Goal: Task Accomplishment & Management: Complete application form

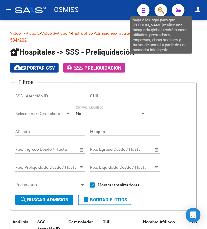
click at [160, 9] on icon "button" at bounding box center [161, 10] width 6 height 7
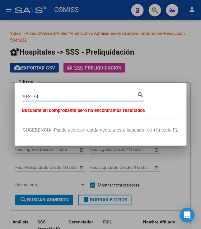
type input "10-2173"
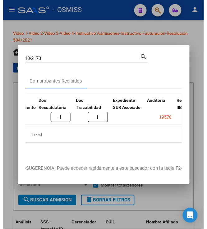
scroll to position [0, 376]
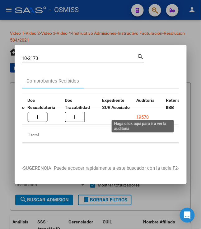
click at [145, 115] on div "19570" at bounding box center [143, 117] width 12 height 7
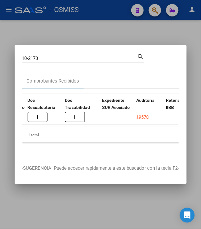
click at [72, 24] on div at bounding box center [100, 114] width 201 height 229
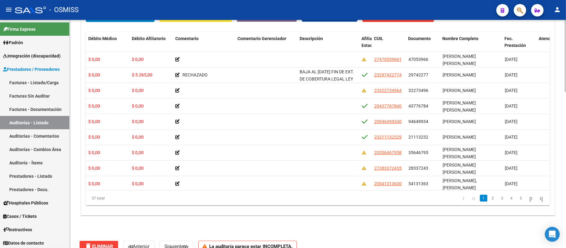
scroll to position [447, 0]
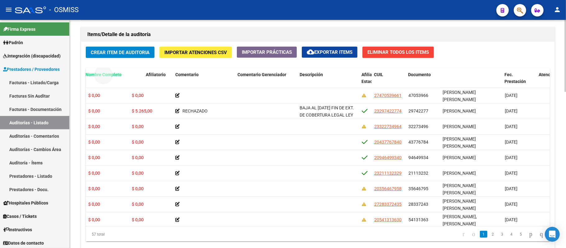
drag, startPoint x: 461, startPoint y: 25, endPoint x: 104, endPoint y: 80, distance: 361.5
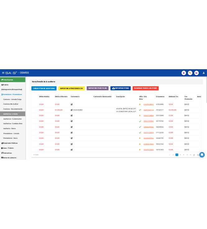
scroll to position [0, 0]
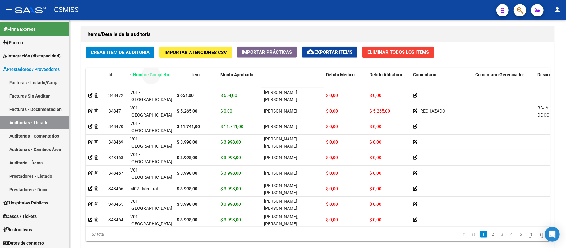
drag, startPoint x: 285, startPoint y: 72, endPoint x: 154, endPoint y: 75, distance: 130.9
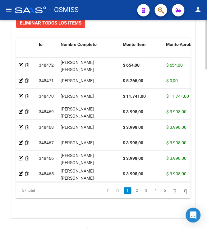
scroll to position [593, 0]
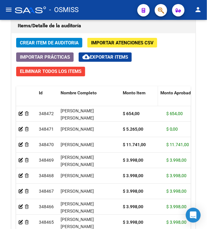
drag, startPoint x: 161, startPoint y: 96, endPoint x: 153, endPoint y: 96, distance: 7.8
click at [153, 96] on datatable-header-cell "Monto Item" at bounding box center [139, 99] width 38 height 27
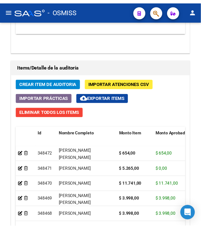
scroll to position [551, 0]
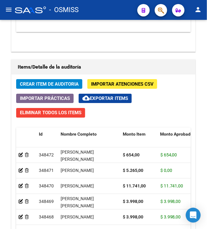
click at [51, 89] on button "Crear Item de Auditoria" at bounding box center [49, 84] width 66 height 10
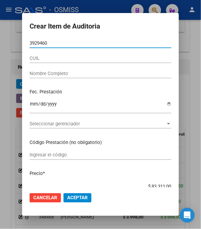
type input "39294603"
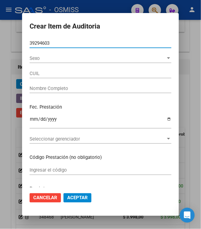
type input "27392946034"
type input "[PERSON_NAME] [PERSON_NAME]"
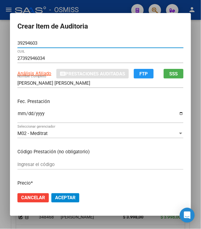
type input "39294603"
click at [17, 114] on input "Ingresar la fecha" at bounding box center [100, 116] width 166 height 10
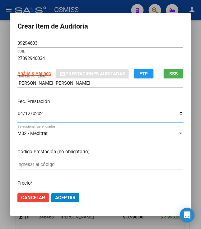
type input "[DATE]"
click at [98, 111] on div "[DATE] Ingresar la fecha" at bounding box center [100, 116] width 166 height 13
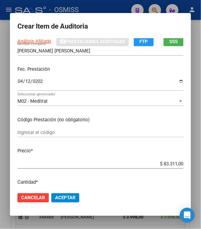
scroll to position [83, 0]
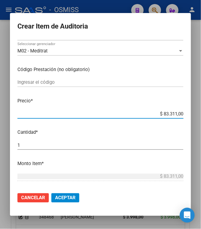
drag, startPoint x: 160, startPoint y: 114, endPoint x: 210, endPoint y: 121, distance: 50.9
click at [201, 121] on html "menu - OSMISS person Firma Express Padrón Padrón Ágil Análisis Afiliado Integra…" at bounding box center [100, 114] width 201 height 229
type input "$ 0,01"
type input "$ 0,12"
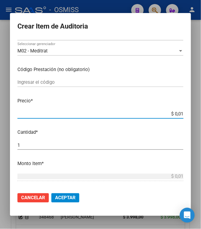
type input "$ 0,12"
type input "$ 1,26"
type input "$ 12,68"
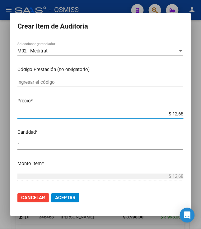
type input "$ 126,87"
type input "$ 1.268,70"
type input "$ 12.687,00"
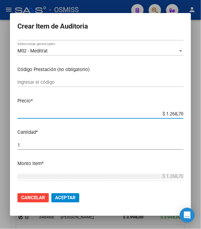
type input "$ 12.687,00"
type input "$ 1.268,70"
type input "$ 126,87"
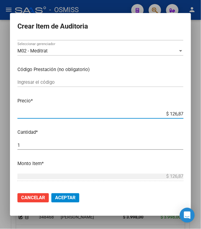
type input "$ 12,68"
type input "$ 1,26"
type input "$ 12,67"
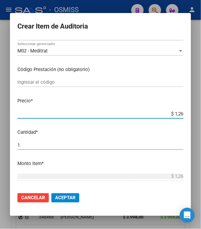
type input "$ 12,67"
type input "$ 126,70"
type input "$ 1.267,00"
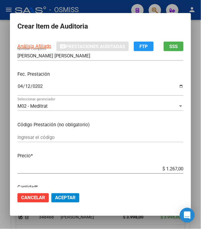
scroll to position [41, 0]
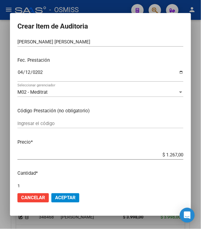
click at [100, 61] on p "Fec. Prestación" at bounding box center [100, 60] width 166 height 7
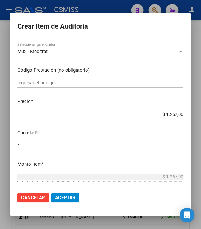
scroll to position [83, 0]
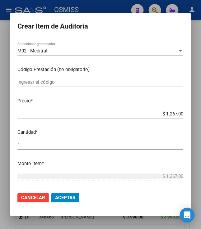
click at [55, 196] on span "Aceptar" at bounding box center [65, 199] width 21 height 6
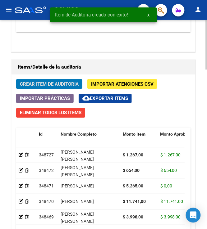
click at [57, 86] on span "Crear Item de Auditoria" at bounding box center [49, 84] width 59 height 6
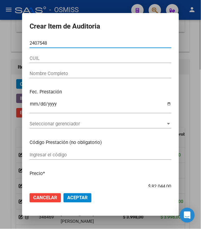
type input "24075486"
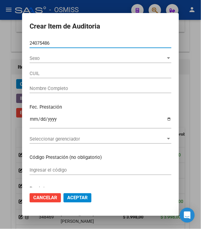
type input "27240754865"
type input "[PERSON_NAME]"
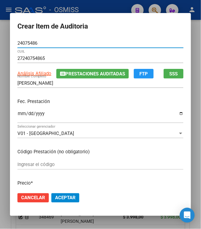
type input "24075486"
click at [17, 119] on input "Ingresar la fecha" at bounding box center [100, 116] width 166 height 10
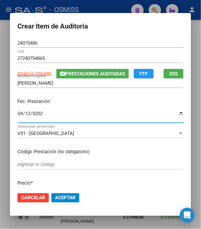
type input "[DATE]"
click at [114, 110] on div "[DATE] Ingresar la fecha" at bounding box center [100, 116] width 166 height 13
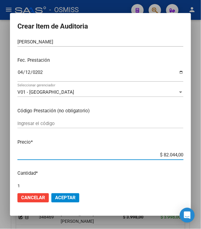
drag, startPoint x: 161, startPoint y: 153, endPoint x: 210, endPoint y: 140, distance: 51.3
click at [201, 140] on html "menu - OSMISS person Firma Express Padrón Padrón Ágil Análisis Afiliado Integra…" at bounding box center [100, 114] width 201 height 229
type input "$ 0,05"
type input "$ 0,52"
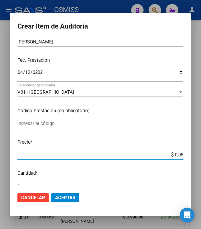
type input "$ 0,52"
type input "$ 5,26"
type input "$ 52,65"
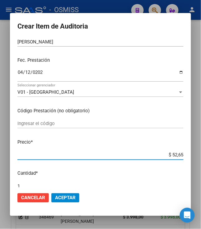
type input "$ 526,50"
type input "$ 5.265,00"
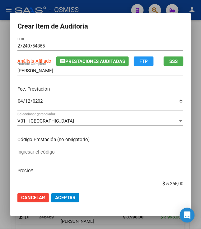
scroll to position [0, 0]
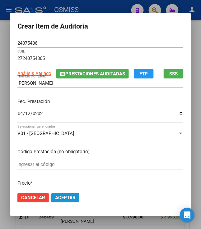
click at [63, 197] on span "Aceptar" at bounding box center [65, 199] width 21 height 6
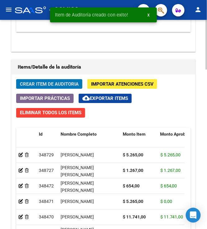
click at [47, 85] on span "Crear Item de Auditoria" at bounding box center [49, 84] width 59 height 6
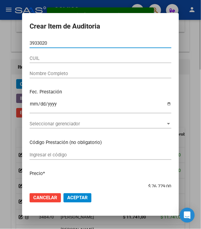
type input "39330201"
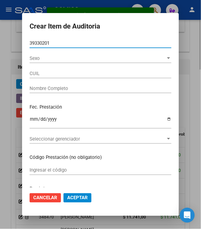
type input "20393302012"
type input "[PERSON_NAME]"
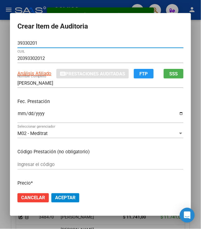
type input "39330201"
click at [17, 114] on input "Ingresar la fecha" at bounding box center [100, 116] width 166 height 10
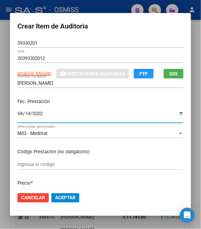
type input "[DATE]"
click at [73, 108] on div "Fec. Prestación [DATE] Ingresar la fecha" at bounding box center [100, 111] width 166 height 35
drag, startPoint x: 76, startPoint y: 105, endPoint x: 85, endPoint y: 127, distance: 23.6
click at [77, 105] on p "Fec. Prestación" at bounding box center [100, 101] width 166 height 7
click at [97, 106] on div "Fec. Prestación [DATE] Ingresar la fecha" at bounding box center [100, 111] width 166 height 35
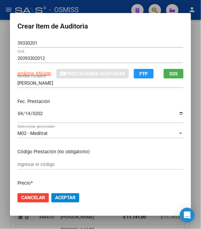
scroll to position [41, 0]
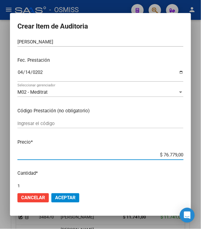
drag, startPoint x: 159, startPoint y: 157, endPoint x: 210, endPoint y: 148, distance: 51.7
click at [201, 148] on html "menu - OSMISS person Firma Express Padrón Padrón Ágil Análisis Afiliado Integra…" at bounding box center [100, 114] width 201 height 229
type input "$ 0,03"
type input "$ 0,39"
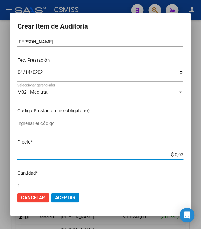
type input "$ 0,39"
type input "$ 3,99"
type input "$ 39,98"
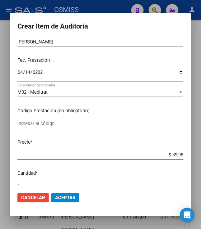
type input "$ 399,80"
type input "$ 3.998,00"
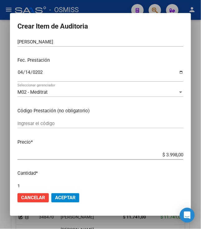
drag, startPoint x: 59, startPoint y: 193, endPoint x: 65, endPoint y: 185, distance: 9.8
click at [59, 193] on mat-dialog-actions "Cancelar Aceptar" at bounding box center [100, 198] width 166 height 21
click at [64, 199] on span "Aceptar" at bounding box center [65, 199] width 21 height 6
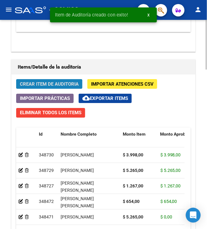
click at [28, 83] on span "Crear Item de Auditoria" at bounding box center [49, 84] width 59 height 6
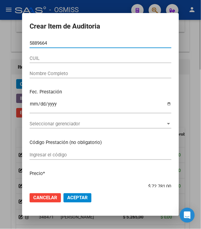
type input "58896645"
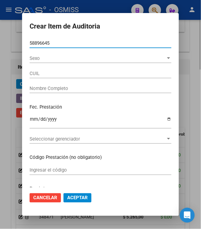
type input "27588966459"
type input "[PERSON_NAME]"
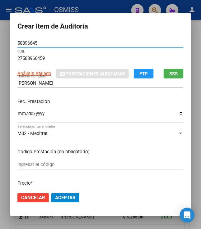
type input "58896645"
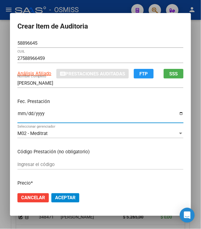
click at [17, 112] on input "Ingresar la fecha" at bounding box center [100, 116] width 166 height 10
type input "[DATE]"
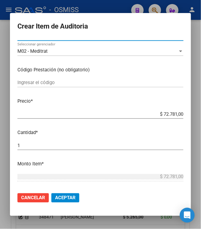
scroll to position [83, 0]
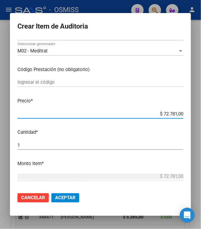
drag, startPoint x: 160, startPoint y: 114, endPoint x: 210, endPoint y: 114, distance: 49.8
click at [201, 114] on html "menu - OSMISS person Firma Express Padrón Padrón Ágil Análisis Afiliado Integra…" at bounding box center [100, 114] width 201 height 229
type input "$ 0,05"
type input "$ 0,52"
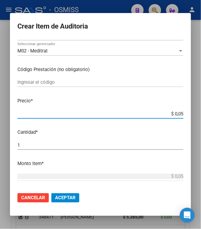
type input "$ 0,52"
type input "$ 5,26"
type input "$ 52,65"
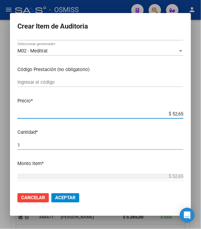
type input "$ 526,50"
type input "$ 5.265,00"
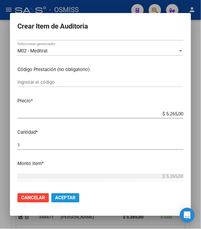
click at [61, 199] on span "Aceptar" at bounding box center [65, 199] width 21 height 6
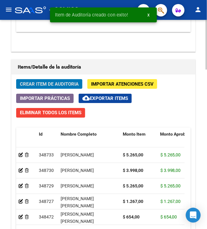
click at [38, 91] on div "Crear Item de Auditoria Importar Atenciones CSV Importar Prácticas cloud_downlo…" at bounding box center [104, 192] width 184 height 234
click at [40, 86] on span "Crear Item de Auditoria" at bounding box center [49, 84] width 59 height 6
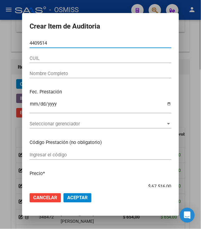
type input "44095142"
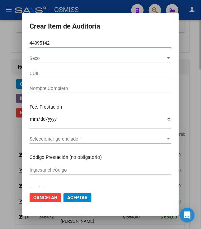
type input "20440951423"
type input "[PERSON_NAME] [PERSON_NAME]"
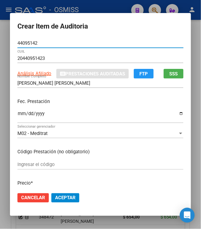
type input "44095142"
click at [17, 114] on input "Ingresar la fecha" at bounding box center [100, 116] width 166 height 10
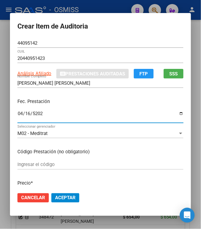
type input "[DATE]"
click at [82, 106] on div "Fec. Prestación [DATE] Ingresar la fecha" at bounding box center [100, 111] width 166 height 35
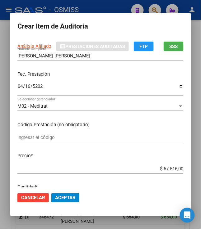
scroll to position [41, 0]
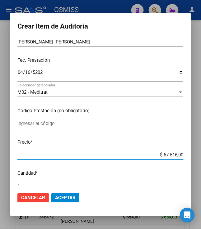
drag, startPoint x: 160, startPoint y: 155, endPoint x: 210, endPoint y: 155, distance: 50.4
click at [201, 155] on html "menu - OSMISS person Firma Express Padrón Padrón Ágil Análisis Afiliado Integra…" at bounding box center [100, 114] width 201 height 229
type input "$ 0,03"
type input "$ 0,39"
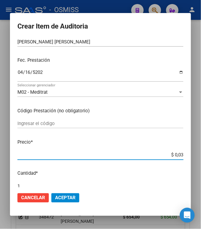
type input "$ 0,39"
type input "$ 3,99"
type input "$ 39,98"
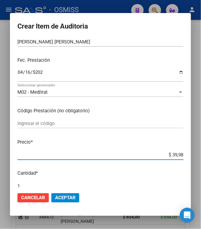
type input "$ 399,80"
type input "$ 3.998,00"
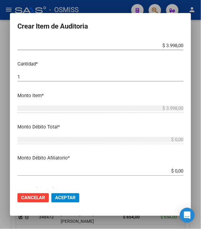
scroll to position [166, 0]
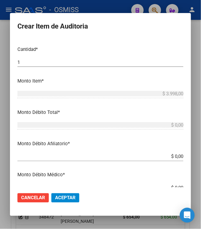
drag, startPoint x: 172, startPoint y: 157, endPoint x: 207, endPoint y: 159, distance: 34.9
click at [201, 159] on html "menu - OSMISS person Firma Express Padrón Padrón Ágil Análisis Afiliado Integra…" at bounding box center [100, 114] width 201 height 229
type input "$ 0,03"
type input "$ 0,39"
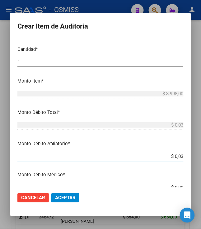
type input "$ 0,39"
type input "$ 3,99"
type input "$ 39,98"
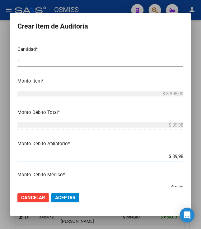
type input "$ 399,80"
type input "$ 3.998,00"
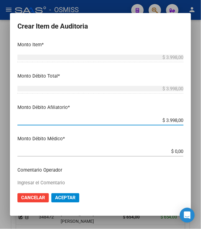
scroll to position [249, 0]
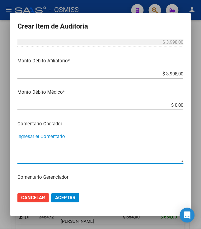
click at [70, 140] on textarea "Ingresar el Comentario" at bounding box center [100, 147] width 166 height 29
type textarea "r"
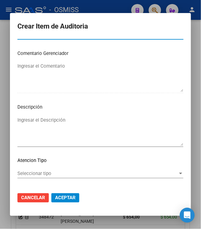
scroll to position [401, 0]
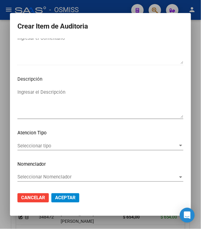
type textarea "RECHAZADO"
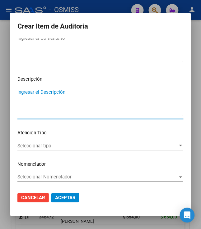
click at [86, 109] on textarea "Ingresar el Descripción" at bounding box center [100, 103] width 166 height 29
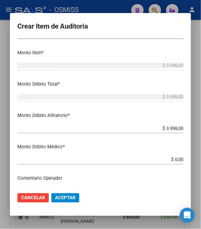
scroll to position [0, 0]
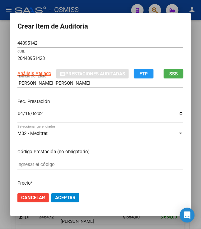
type textarea "BAJA AL [DATE] FIN DE EXT. DE COBERTURA LEGAL SEGUN LEY 23660 ART 10. LUEGO REI…"
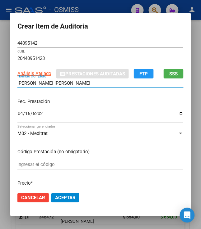
drag, startPoint x: 96, startPoint y: 83, endPoint x: -37, endPoint y: 80, distance: 133.1
click at [0, 80] on html "menu - OSMISS person Firma Express Padrón Padrón Ágil Análisis Afiliado Integra…" at bounding box center [100, 114] width 201 height 229
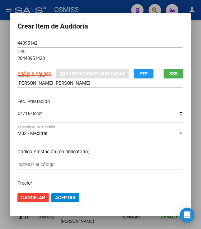
click at [51, 201] on button "Aceptar" at bounding box center [65, 198] width 28 height 9
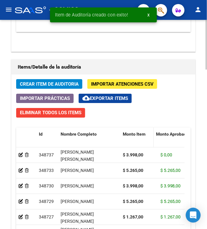
drag, startPoint x: 157, startPoint y: 137, endPoint x: 152, endPoint y: 138, distance: 5.4
click at [152, 138] on span at bounding box center [152, 141] width 3 height 27
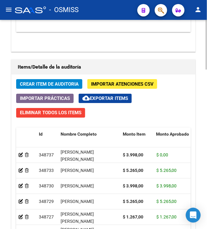
click at [55, 85] on span "Crear Item de Auditoria" at bounding box center [49, 84] width 59 height 6
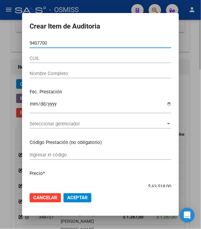
type input "94077003"
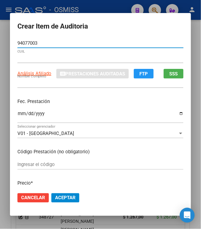
type input "20940770034"
type input "CHOQUETTA [PERSON_NAME]"
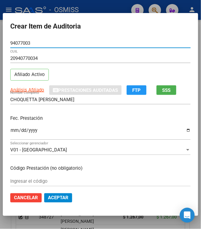
type input "94077003"
click at [10, 133] on input "Ingresar la fecha" at bounding box center [100, 133] width 180 height 10
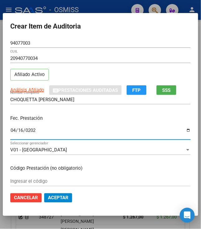
type input "[DATE]"
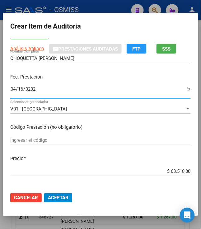
drag, startPoint x: 166, startPoint y: 171, endPoint x: 210, endPoint y: 170, distance: 44.5
click at [201, 170] on html "menu - OSMISS person Firma Express Padrón Padrón Ágil Análisis Afiliado Integra…" at bounding box center [100, 114] width 201 height 229
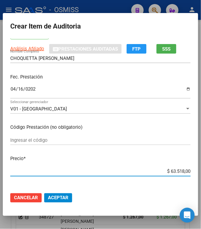
type input "$ 0,03"
type input "$ 0,39"
type input "$ 3,99"
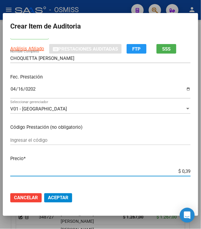
type input "$ 3,99"
type input "$ 39,98"
type input "$ 399,80"
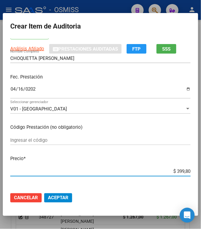
type input "$ 3.998,00"
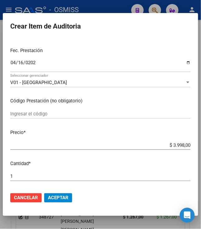
scroll to position [124, 0]
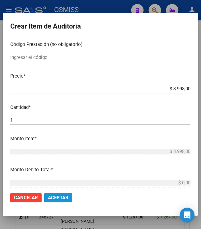
click at [54, 196] on span "Aceptar" at bounding box center [58, 199] width 21 height 6
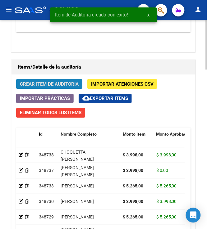
click at [24, 86] on span "Crear Item de Auditoria" at bounding box center [49, 84] width 59 height 6
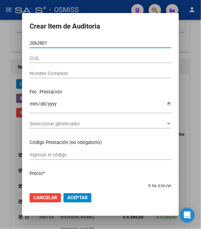
type input "20628018"
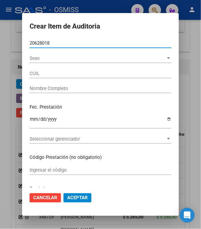
type input "27206280188"
type input "[PERSON_NAME] [PERSON_NAME]"
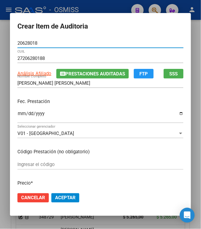
type input "20628018"
click at [17, 115] on input "Ingresar la fecha" at bounding box center [100, 116] width 166 height 10
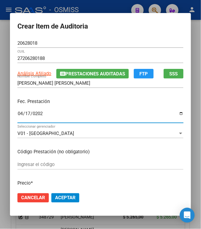
type input "[DATE]"
click at [135, 104] on p "Fec. Prestación" at bounding box center [100, 101] width 166 height 7
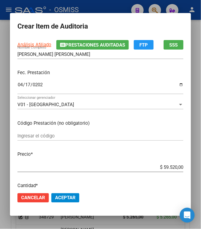
scroll to position [41, 0]
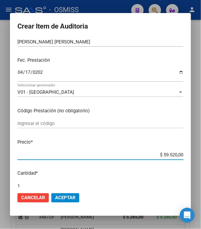
drag, startPoint x: 161, startPoint y: 155, endPoint x: 210, endPoint y: 158, distance: 49.3
click at [201, 158] on html "menu - OSMISS person Firma Express Padrón Padrón Ágil Análisis Afiliado Integra…" at bounding box center [100, 114] width 201 height 229
type input "$ 0,03"
type input "$ 0,39"
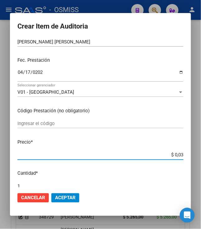
type input "$ 0,39"
type input "$ 3,99"
type input "$ 39,98"
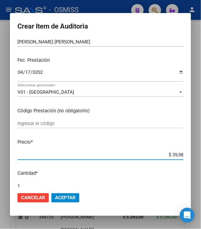
type input "$ 399,80"
type input "$ 3.998,00"
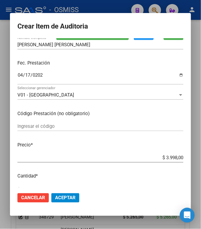
scroll to position [83, 0]
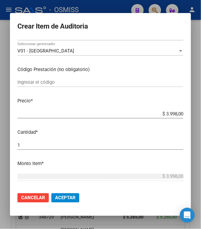
click at [65, 196] on span "Aceptar" at bounding box center [65, 199] width 21 height 6
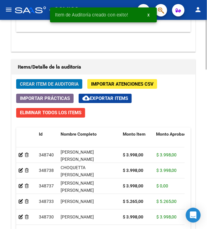
click at [19, 84] on button "Crear Item de Auditoria" at bounding box center [49, 84] width 66 height 10
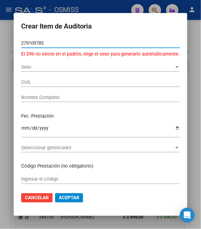
drag, startPoint x: 44, startPoint y: 46, endPoint x: 16, endPoint y: 31, distance: 32.1
click at [2, 44] on div "Crear Item de Auditoria 279109785 Nro Documento El DNI no existe en el padrón, …" at bounding box center [100, 114] width 201 height 229
type input "27919785"
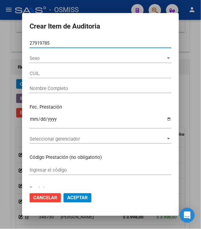
type input "20279197853"
type input "[PERSON_NAME] [PERSON_NAME]"
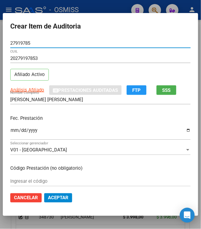
type input "27919785"
click at [12, 132] on input "Ingresar la fecha" at bounding box center [100, 133] width 180 height 10
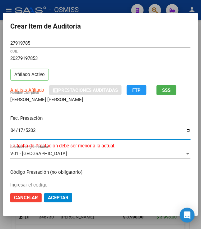
type input "[DATE]"
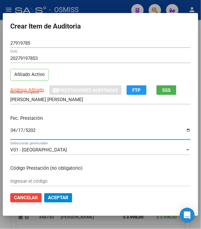
click at [65, 118] on p "Fec. Prestación" at bounding box center [100, 118] width 180 height 7
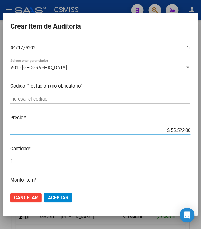
drag, startPoint x: 167, startPoint y: 131, endPoint x: 206, endPoint y: 132, distance: 39.2
click at [201, 132] on html "menu - OSMISS person Firma Express Padrón Padrón Ágil Análisis Afiliado Integra…" at bounding box center [100, 114] width 201 height 229
type input "$ 0,03"
type input "$ 0,39"
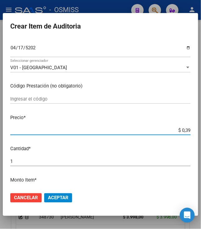
type input "$ 0,39"
type input "$ 3,99"
type input "$ 39,98"
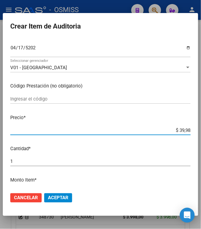
type input "$ 399,80"
type input "$ 3.998,00"
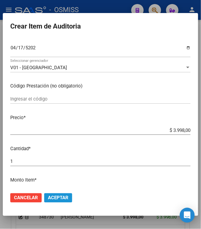
click at [60, 198] on span "Aceptar" at bounding box center [58, 199] width 21 height 6
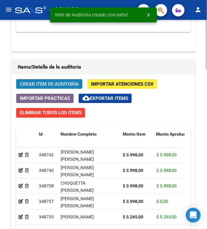
click at [31, 81] on button "Crear Item de Auditoria" at bounding box center [49, 84] width 66 height 10
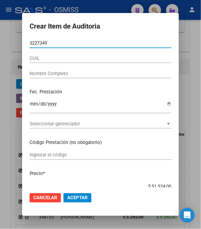
type input "32273496"
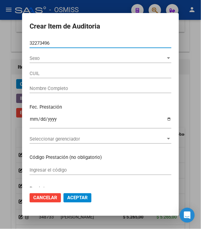
type input "23322734964"
type input "MU�[PERSON_NAME]"
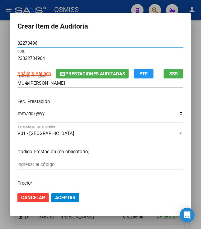
type input "32273496"
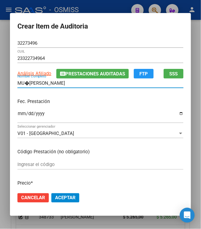
click at [24, 82] on input "MU�[PERSON_NAME]" at bounding box center [100, 84] width 166 height 6
type input "[PERSON_NAME]"
click at [20, 114] on input "Ingresar la fecha" at bounding box center [100, 116] width 166 height 10
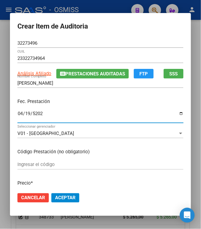
type input "[DATE]"
click at [96, 101] on p "Fec. Prestación" at bounding box center [100, 101] width 166 height 7
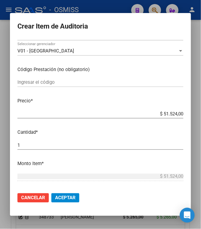
drag, startPoint x: 161, startPoint y: 114, endPoint x: 210, endPoint y: 114, distance: 49.4
click at [201, 114] on html "menu - OSMISS person Firma Express Padrón Padrón Ágil Análisis Afiliado Integra…" at bounding box center [100, 114] width 201 height 229
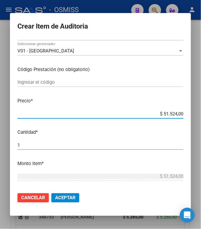
type input "$ 0,01"
type input "$ 0,11"
type input "$ 1,17"
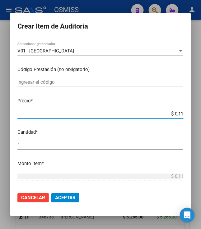
type input "$ 1,17"
type input "$ 11,74"
type input "$ 117,41"
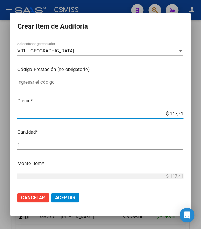
type input "$ 1.174,10"
type input "$ 11.741,00"
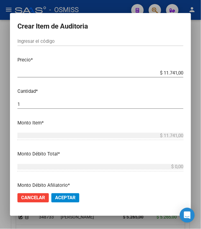
scroll to position [124, 0]
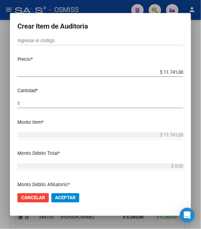
drag, startPoint x: 70, startPoint y: 199, endPoint x: 67, endPoint y: 182, distance: 17.8
click at [70, 199] on span "Aceptar" at bounding box center [65, 199] width 21 height 6
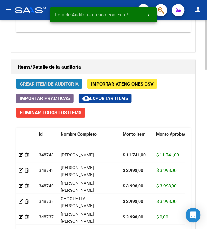
click at [33, 87] on span "Crear Item de Auditoria" at bounding box center [49, 84] width 59 height 6
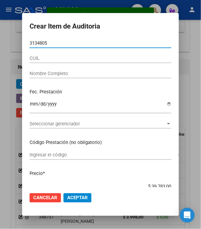
type input "31348059"
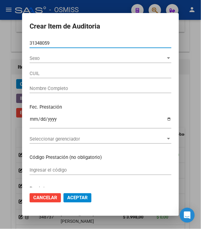
type input "20313480594"
type input "[PERSON_NAME]"
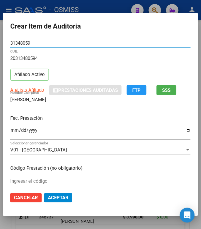
type input "31348059"
click at [10, 129] on input "Ingresar la fecha" at bounding box center [100, 133] width 180 height 10
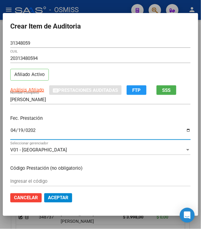
type input "[DATE]"
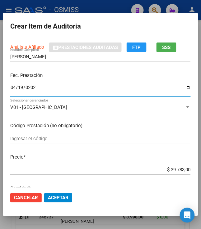
scroll to position [83, 0]
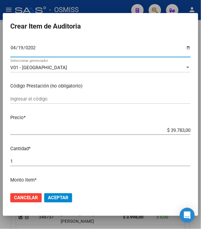
drag, startPoint x: 166, startPoint y: 131, endPoint x: 210, endPoint y: 134, distance: 44.6
click at [201, 134] on html "menu - OSMISS person Firma Express Padrón Padrón Ágil Análisis Afiliado Integra…" at bounding box center [100, 114] width 201 height 229
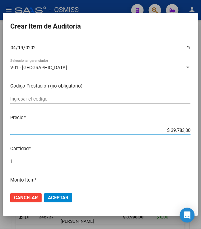
type input "$ 0,03"
type input "$ 0,39"
type input "$ 3,98"
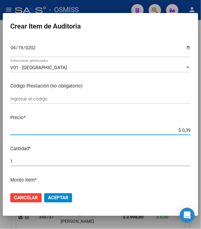
type input "$ 3,98"
click at [56, 197] on span "Aceptar" at bounding box center [58, 199] width 21 height 6
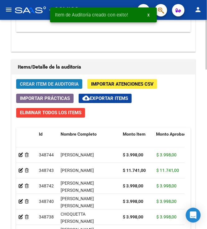
click at [43, 87] on span "Crear Item de Auditoria" at bounding box center [49, 84] width 59 height 6
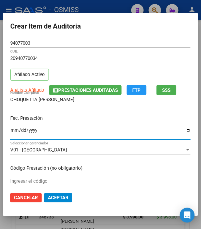
click at [10, 130] on input "Ingresar la fecha" at bounding box center [100, 133] width 180 height 10
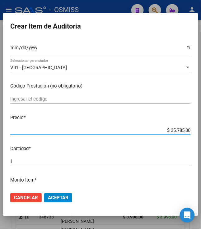
drag, startPoint x: 167, startPoint y: 131, endPoint x: 210, endPoint y: 130, distance: 43.6
click at [201, 130] on html "menu - OSMISS person Firma Express Padrón Padrón Ágil Análisis Afiliado Integra…" at bounding box center [100, 114] width 201 height 229
click at [55, 198] on span "Aceptar" at bounding box center [58, 199] width 21 height 6
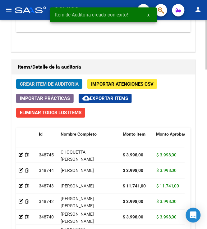
click at [32, 81] on button "Crear Item de Auditoria" at bounding box center [49, 84] width 66 height 10
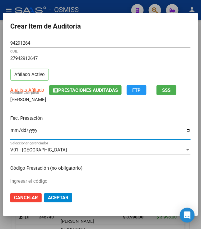
click at [10, 132] on input "Ingresar la fecha" at bounding box center [100, 133] width 180 height 10
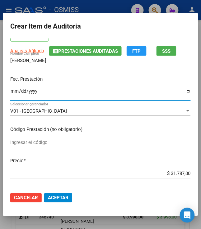
scroll to position [41, 0]
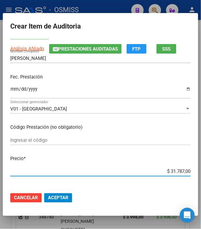
drag, startPoint x: 167, startPoint y: 172, endPoint x: 198, endPoint y: 172, distance: 31.4
click at [198, 172] on mat-dialog-content "94291264 Nro Documento 27942912647 CUIL Afiliado Activo Análisis Afiliado Prest…" at bounding box center [100, 113] width 195 height 149
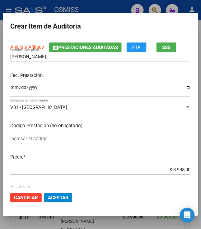
scroll to position [83, 0]
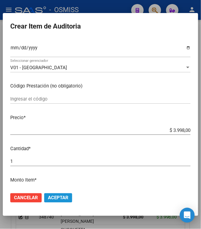
click at [60, 198] on span "Aceptar" at bounding box center [58, 199] width 21 height 6
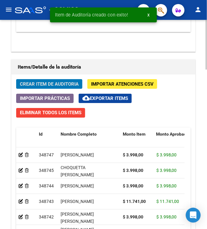
click at [21, 82] on span "Crear Item de Auditoria" at bounding box center [49, 84] width 59 height 6
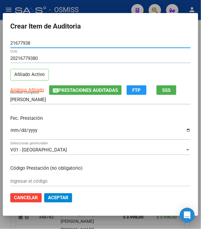
click at [10, 130] on input "Ingresar la fecha" at bounding box center [100, 133] width 180 height 10
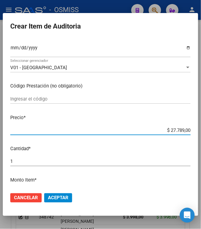
drag, startPoint x: 166, startPoint y: 129, endPoint x: 210, endPoint y: 135, distance: 44.5
click at [201, 135] on html "menu - OSMISS person Firma Express Padrón Padrón Ágil Análisis Afiliado Integra…" at bounding box center [100, 114] width 201 height 229
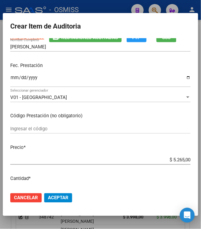
scroll to position [124, 0]
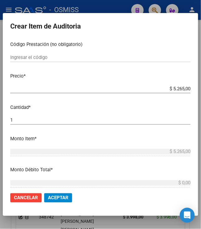
click at [53, 200] on span "Aceptar" at bounding box center [58, 199] width 21 height 6
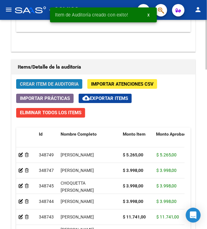
click at [58, 89] on button "Crear Item de Auditoria" at bounding box center [49, 84] width 66 height 10
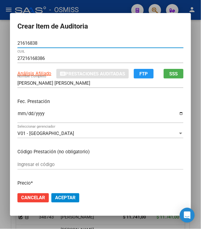
click at [17, 114] on input "Ingresar la fecha" at bounding box center [100, 116] width 166 height 10
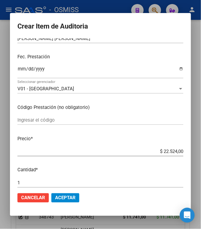
scroll to position [83, 0]
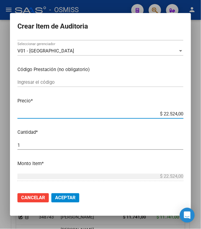
drag, startPoint x: 160, startPoint y: 113, endPoint x: 210, endPoint y: 114, distance: 50.4
click at [201, 114] on html "menu - OSMISS person Firma Express Padrón Padrón Ágil Análisis Afiliado Integra…" at bounding box center [100, 114] width 201 height 229
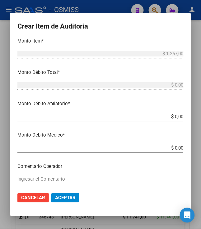
scroll to position [207, 0]
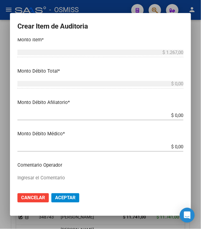
drag, startPoint x: 172, startPoint y: 118, endPoint x: 206, endPoint y: 118, distance: 33.6
click at [201, 118] on html "menu - OSMISS person Firma Express Padrón Padrón Ágil Análisis Afiliado Integra…" at bounding box center [100, 114] width 201 height 229
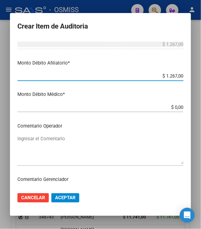
scroll to position [249, 0]
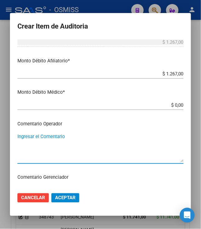
click at [91, 146] on textarea "Ingresar el Comentario" at bounding box center [100, 147] width 166 height 29
click at [87, 139] on textarea "RECHAZADO" at bounding box center [100, 147] width 166 height 29
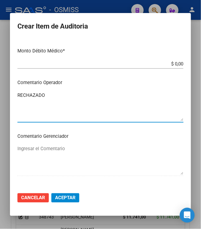
scroll to position [331, 0]
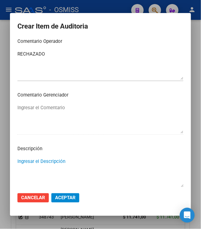
paste textarea "LA REMUNERACION DECLARADA AL PERIODO DE PRESTACION, NO CUBRE EL MINIMO DE APORT…"
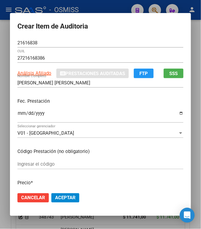
scroll to position [0, 0]
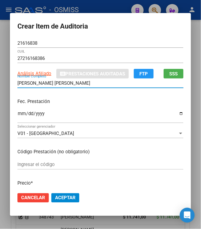
drag, startPoint x: 62, startPoint y: 85, endPoint x: -16, endPoint y: 81, distance: 77.9
click at [0, 81] on html "menu - OSMISS person Firma Express Padrón Padrón Ágil Análisis Afiliado Integra…" at bounding box center [100, 114] width 201 height 229
click at [178, 28] on h2 "Crear Item de Auditoria" at bounding box center [100, 27] width 166 height 12
drag, startPoint x: 67, startPoint y: 83, endPoint x: -2, endPoint y: 81, distance: 68.4
click at [0, 81] on html "menu - OSMISS person Firma Express Padrón Padrón Ágil Análisis Afiliado Integra…" at bounding box center [100, 114] width 201 height 229
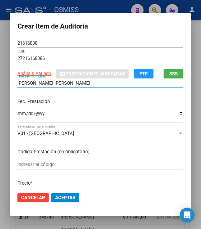
drag, startPoint x: 49, startPoint y: 85, endPoint x: -15, endPoint y: 80, distance: 63.6
click at [0, 80] on html "menu - OSMISS person Firma Express Padrón Padrón Ágil Análisis Afiliado Integra…" at bounding box center [100, 114] width 201 height 229
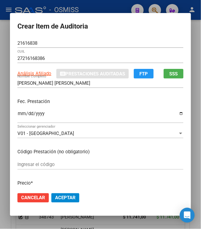
click at [109, 101] on p "Fec. Prestación" at bounding box center [100, 101] width 166 height 7
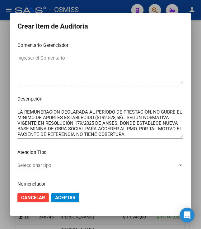
scroll to position [401, 0]
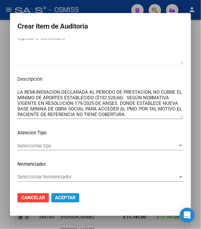
click at [67, 197] on span "Aceptar" at bounding box center [65, 199] width 21 height 6
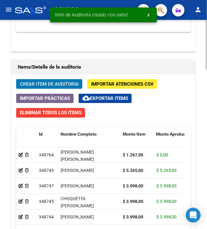
click at [49, 86] on span "Crear Item de Auditoria" at bounding box center [49, 84] width 59 height 6
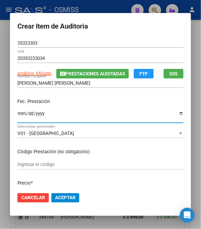
click at [17, 114] on input "Ingresar la fecha" at bounding box center [100, 116] width 166 height 10
click at [80, 101] on p "Fec. Prestación" at bounding box center [100, 101] width 166 height 7
click at [96, 98] on p "Fec. Prestación" at bounding box center [100, 101] width 166 height 7
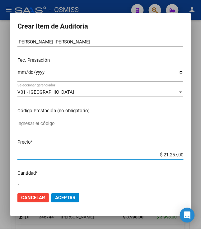
drag, startPoint x: 193, startPoint y: 153, endPoint x: 206, endPoint y: 152, distance: 12.8
click at [201, 152] on html "menu - OSMISS person Firma Express Padrón Padrón Ágil Análisis Afiliado Integra…" at bounding box center [100, 114] width 201 height 229
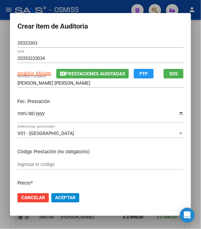
scroll to position [83, 0]
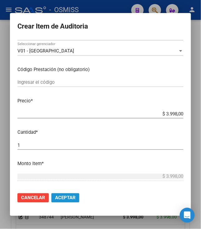
click at [65, 201] on span "Aceptar" at bounding box center [65, 199] width 21 height 6
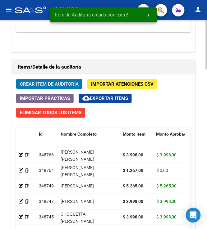
click at [53, 85] on span "Crear Item de Auditoria" at bounding box center [49, 84] width 59 height 6
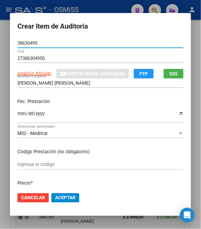
click at [17, 116] on input "Ingresar la fecha" at bounding box center [100, 116] width 166 height 10
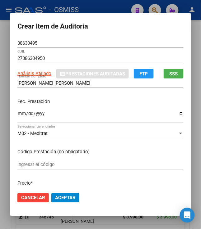
click at [72, 100] on p "Fec. Prestación" at bounding box center [100, 101] width 166 height 7
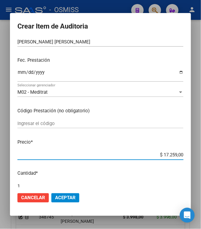
drag, startPoint x: 160, startPoint y: 155, endPoint x: 210, endPoint y: 155, distance: 50.7
click at [201, 155] on html "menu - OSMISS person Firma Express Padrón Padrón Ágil Análisis Afiliado Integra…" at bounding box center [100, 114] width 201 height 229
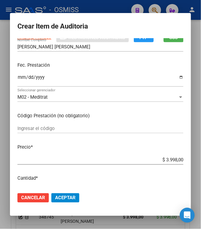
scroll to position [83, 0]
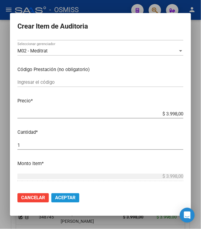
click at [65, 198] on span "Aceptar" at bounding box center [65, 199] width 21 height 6
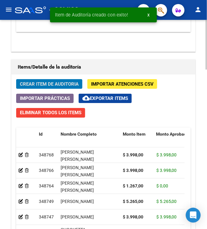
click at [53, 85] on span "Crear Item de Auditoria" at bounding box center [49, 84] width 59 height 6
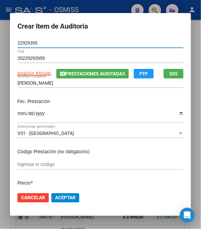
click at [17, 116] on input "Ingresar la fecha" at bounding box center [100, 116] width 166 height 10
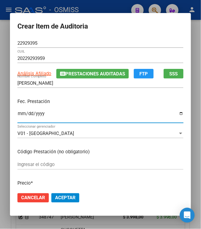
click at [73, 106] on div "Fec. Prestación [DATE] Ingresar la fecha" at bounding box center [100, 111] width 166 height 35
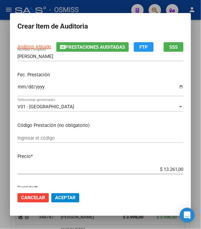
scroll to position [41, 0]
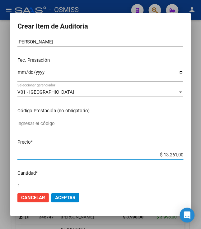
drag, startPoint x: 197, startPoint y: 158, endPoint x: 210, endPoint y: 158, distance: 13.7
click at [201, 158] on html "menu - OSMISS person Firma Express Padrón Padrón Ágil Análisis Afiliado Integra…" at bounding box center [100, 114] width 201 height 229
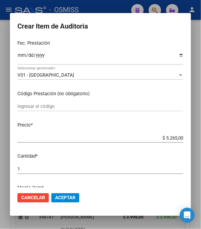
scroll to position [83, 0]
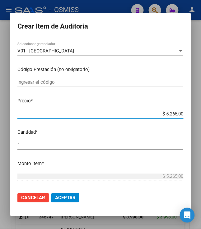
click at [55, 199] on span "Aceptar" at bounding box center [65, 199] width 21 height 6
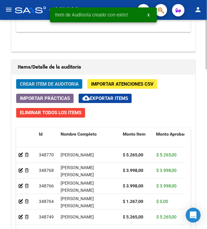
click at [30, 89] on button "Crear Item de Auditoria" at bounding box center [49, 84] width 66 height 10
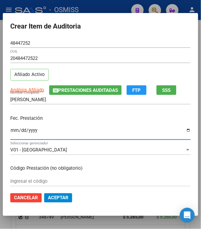
click at [12, 132] on input "Ingresar la fecha" at bounding box center [100, 133] width 180 height 10
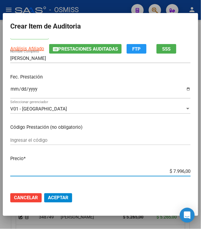
drag, startPoint x: 169, startPoint y: 172, endPoint x: 210, endPoint y: 162, distance: 42.2
click at [201, 162] on html "menu - OSMISS person Firma Express Padrón Padrón Ágil Análisis Afiliado Integra…" at bounding box center [100, 114] width 201 height 229
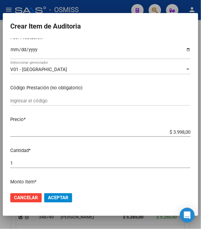
scroll to position [83, 0]
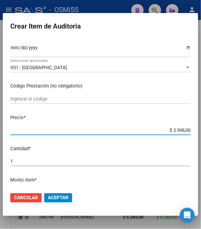
click at [60, 196] on span "Aceptar" at bounding box center [58, 199] width 21 height 6
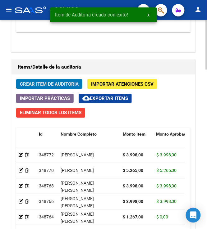
click at [49, 85] on span "Crear Item de Auditoria" at bounding box center [49, 84] width 59 height 6
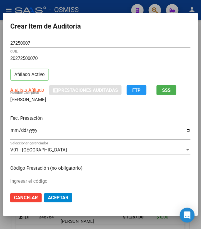
click at [6, 132] on mat-dialog-content "27250007 Nro Documento 20272500070 CUIL Afiliado Activo Análisis Afiliado Prest…" at bounding box center [100, 113] width 195 height 149
click at [10, 131] on input "Ingresar la fecha" at bounding box center [100, 133] width 180 height 10
click at [47, 127] on div "[DATE] Ingresar la fecha" at bounding box center [100, 133] width 180 height 13
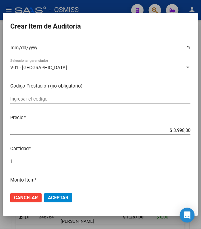
click at [62, 198] on span "Aceptar" at bounding box center [58, 199] width 21 height 6
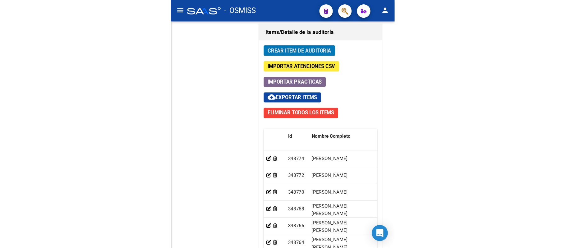
scroll to position [495, 0]
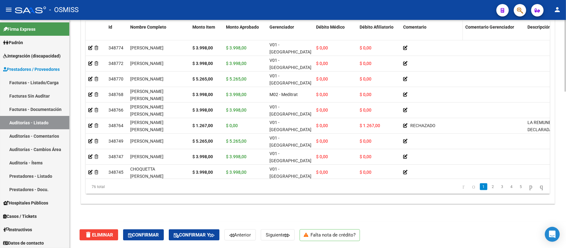
click at [207, 26] on span "Comentario" at bounding box center [414, 27] width 23 height 5
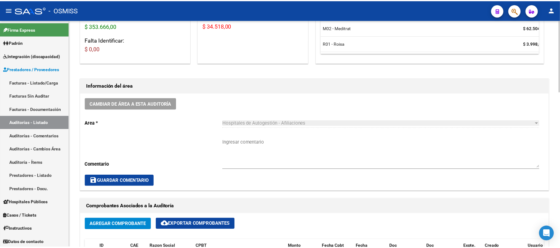
scroll to position [124, 0]
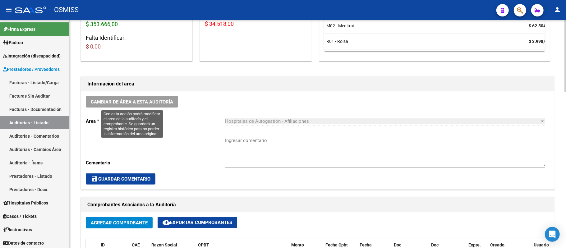
click at [169, 104] on span "Cambiar de área a esta auditoría" at bounding box center [132, 102] width 82 height 6
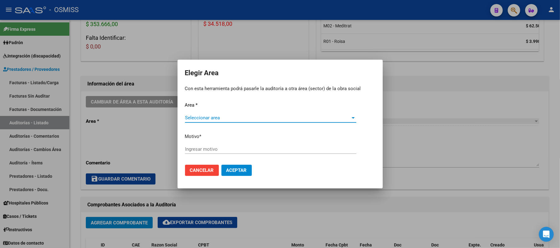
click at [207, 117] on span "Seleccionar area" at bounding box center [268, 118] width 166 height 6
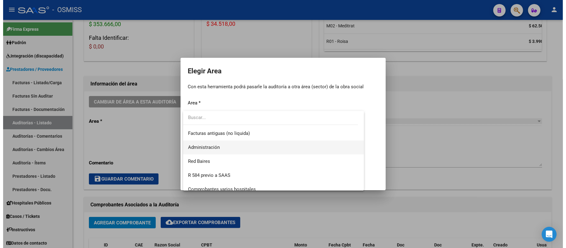
scroll to position [83, 0]
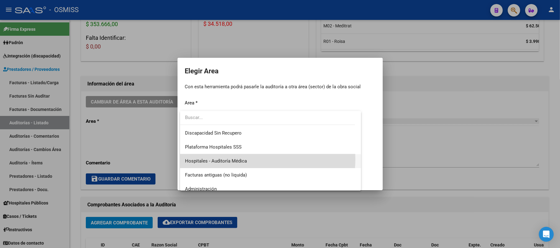
click at [207, 159] on span "Hospitales - Auditoría Médica" at bounding box center [270, 161] width 171 height 14
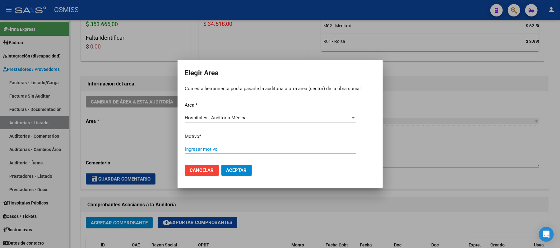
click at [207, 147] on input "Ingresar motivo" at bounding box center [270, 149] width 171 height 6
click at [207, 176] on button "Aceptar" at bounding box center [236, 170] width 30 height 11
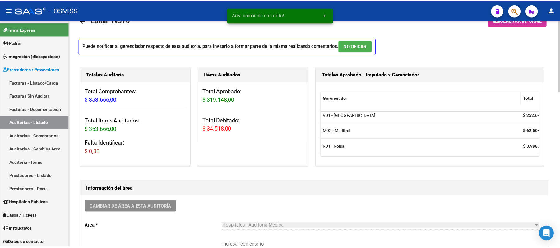
scroll to position [0, 0]
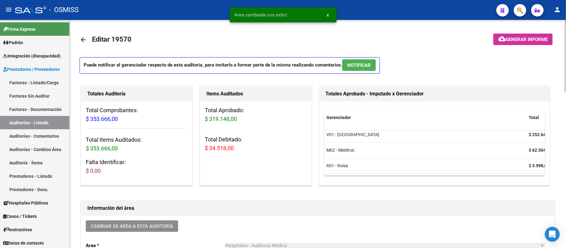
click at [207, 39] on span "cloud_download Generar informe" at bounding box center [522, 39] width 49 height 6
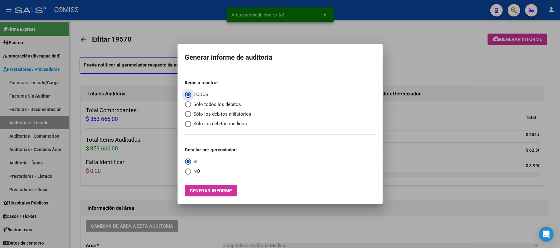
click at [207, 116] on span "Sólo los débitos afiliatorios" at bounding box center [221, 114] width 60 height 7
click at [191, 116] on input "Sólo los débitos afiliatorios" at bounding box center [188, 114] width 6 height 6
click at [193, 174] on span "NO" at bounding box center [195, 171] width 9 height 7
click at [191, 174] on input "NO" at bounding box center [188, 172] width 6 height 6
click at [200, 188] on span "Generar informe" at bounding box center [211, 191] width 42 height 6
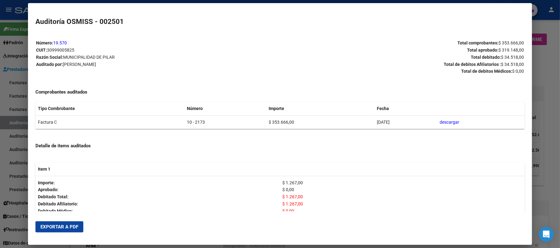
drag, startPoint x: 197, startPoint y: 122, endPoint x: 158, endPoint y: 120, distance: 38.9
click at [158, 120] on tr "Factura C 10 - 2173 $ 353.666,00 [DATE] descargar" at bounding box center [279, 122] width 489 height 14
copy tr "10 - 2173"
click at [66, 228] on span "Exportar a PDF" at bounding box center [59, 227] width 38 height 6
click at [207, 66] on div at bounding box center [280, 124] width 560 height 248
